Goal: Transaction & Acquisition: Purchase product/service

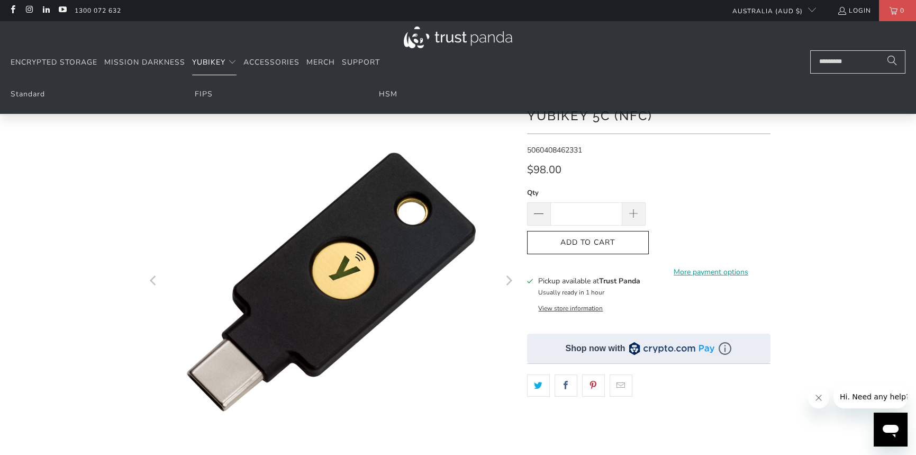
click at [212, 61] on span "YubiKey" at bounding box center [208, 62] width 33 height 10
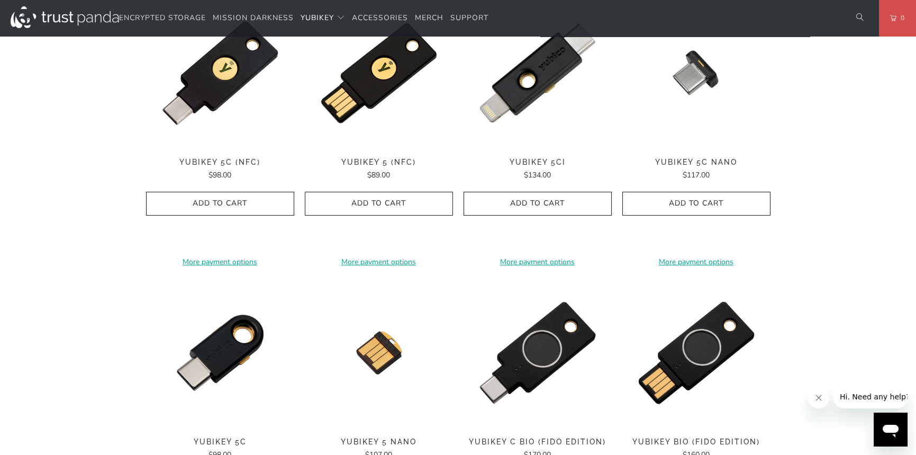
scroll to position [476, 0]
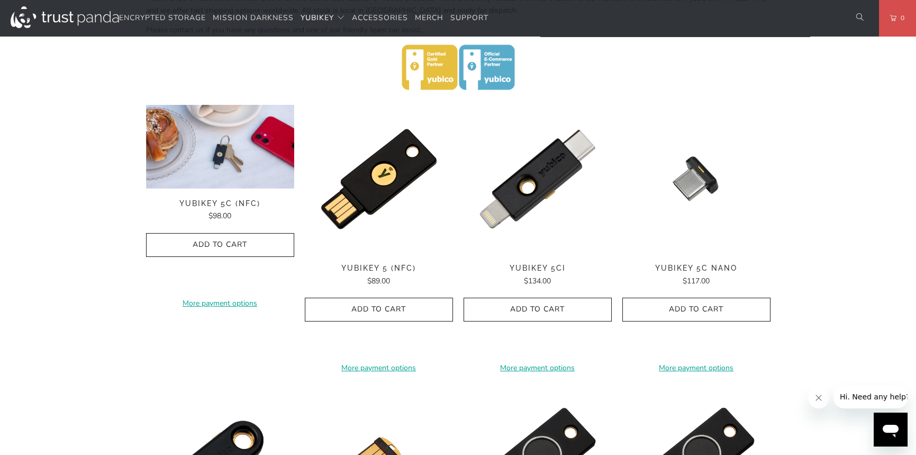
click at [227, 157] on img at bounding box center [220, 147] width 148 height 84
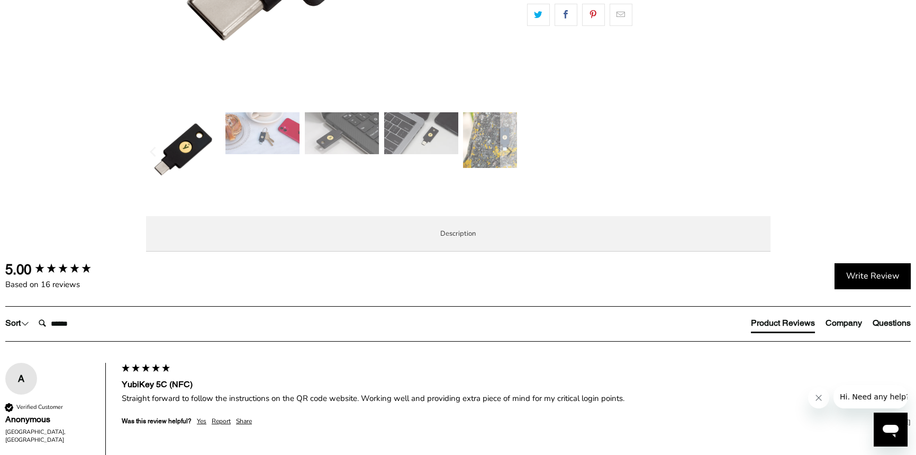
scroll to position [159, 0]
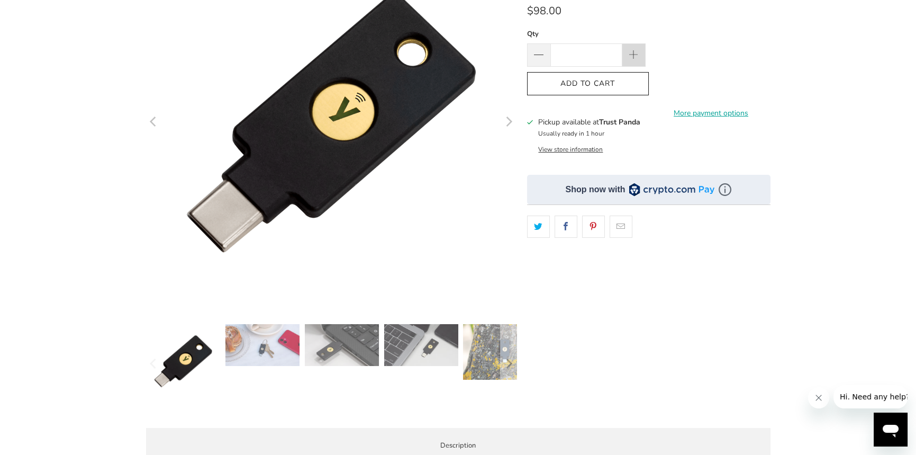
click at [638, 54] on span at bounding box center [634, 56] width 12 height 12
type input "*"
click at [595, 82] on icon "button" at bounding box center [588, 83] width 17 height 17
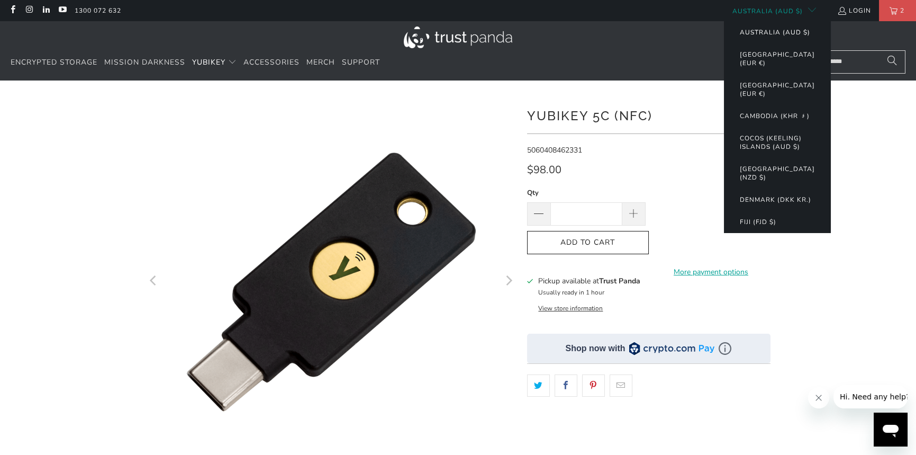
click at [757, 31] on button "Australia (AUD $)" at bounding box center [775, 32] width 92 height 22
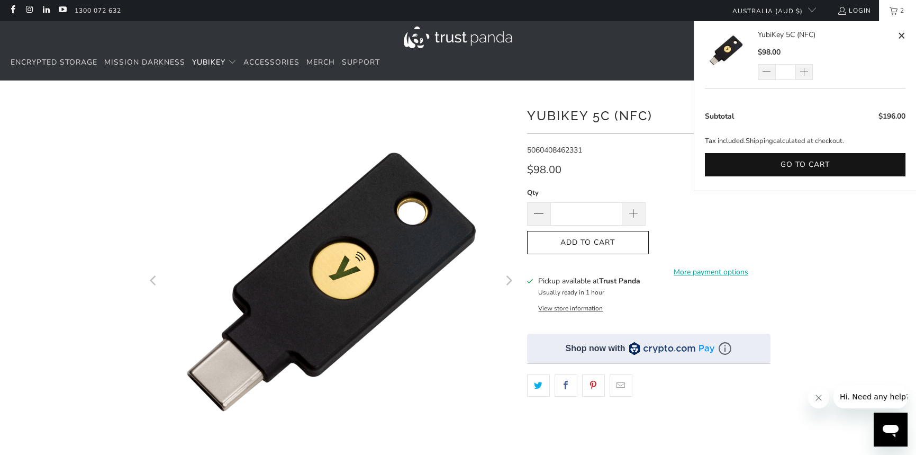
click at [894, 8] on link "2" at bounding box center [897, 10] width 37 height 21
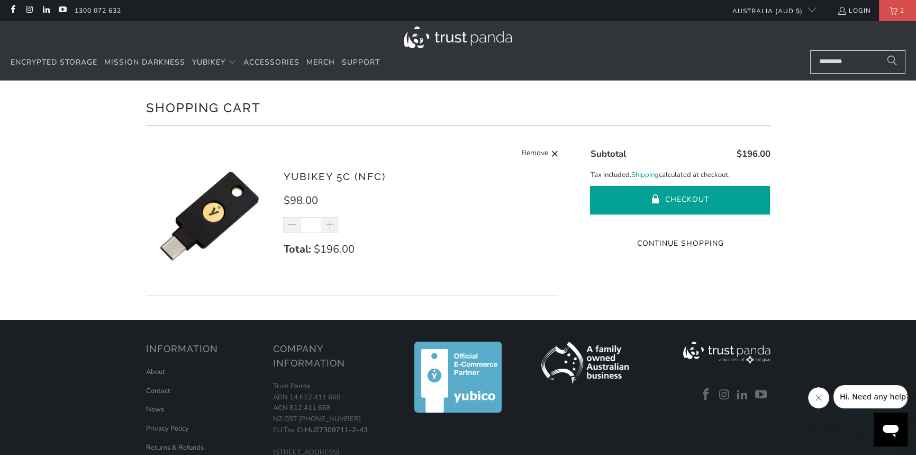
click at [678, 195] on button "Checkout" at bounding box center [680, 200] width 180 height 29
